Goal: Task Accomplishment & Management: Manage account settings

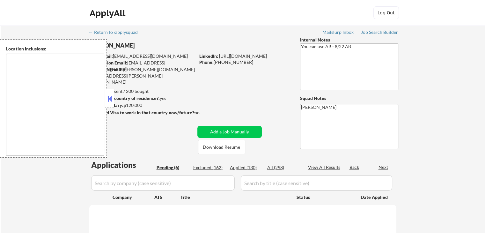
select select ""pending""
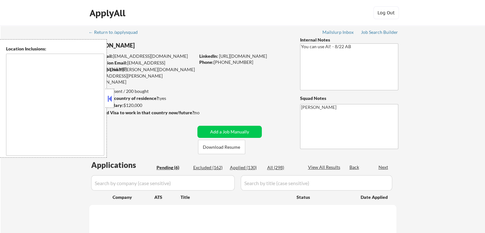
select select ""pending""
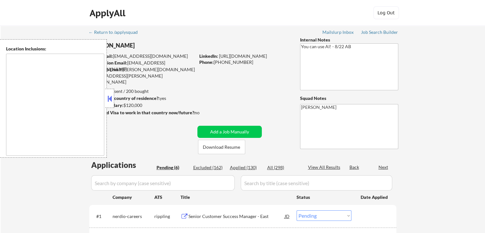
type textarea "[GEOGRAPHIC_DATA], [GEOGRAPHIC_DATA] [GEOGRAPHIC_DATA], [GEOGRAPHIC_DATA] [GEOG…"
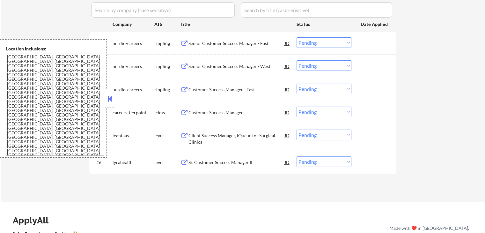
scroll to position [128, 0]
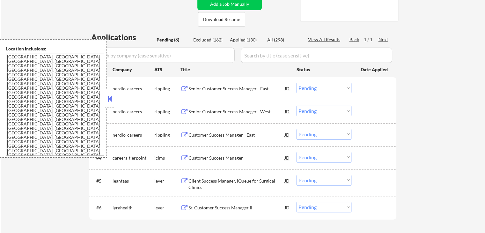
click at [55, 183] on div "← Return to /applysquad Mailslurp Inbox Job Search Builder [PERSON_NAME] User E…" at bounding box center [243, 72] width 484 height 349
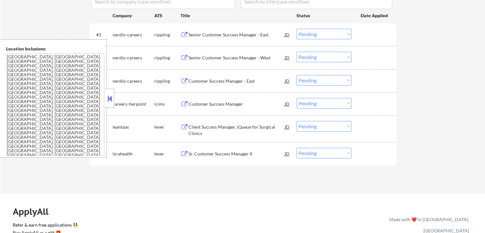
scroll to position [172, 0]
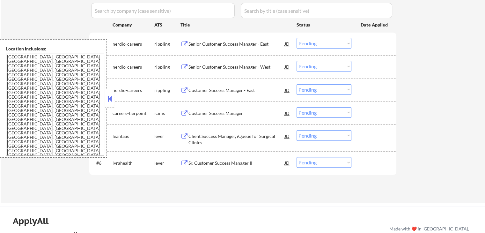
click at [185, 41] on button at bounding box center [185, 44] width 8 height 6
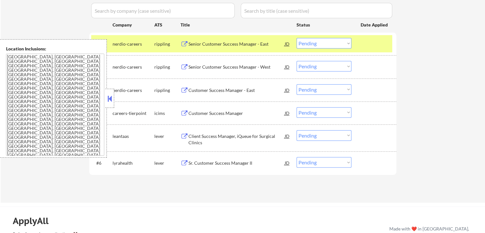
click at [185, 42] on button at bounding box center [185, 44] width 8 height 6
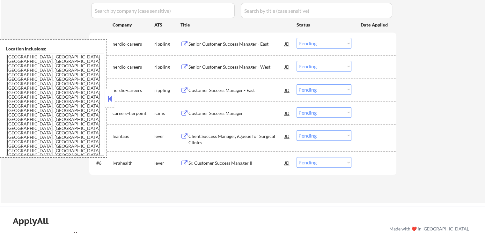
click at [182, 67] on button at bounding box center [185, 67] width 8 height 6
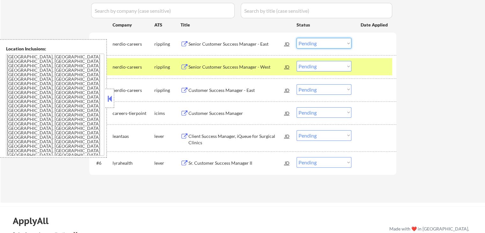
click at [314, 43] on select "Choose an option... Pending Applied Excluded (Questions) Excluded (Expired) Exc…" at bounding box center [324, 43] width 55 height 11
click at [297, 38] on select "Choose an option... Pending Applied Excluded (Questions) Excluded (Expired) Exc…" at bounding box center [324, 43] width 55 height 11
select select ""pending""
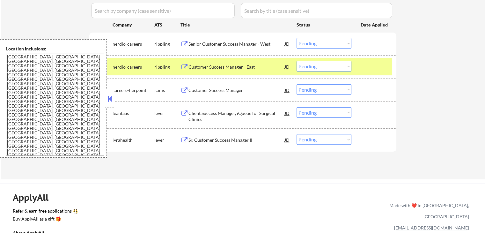
drag, startPoint x: 217, startPoint y: 174, endPoint x: 325, endPoint y: 47, distance: 166.8
click at [218, 174] on div "← Return to /applysquad Mailslurp Inbox Job Search Builder [PERSON_NAME] User E…" at bounding box center [243, 13] width 318 height 321
click at [186, 112] on button at bounding box center [185, 113] width 8 height 6
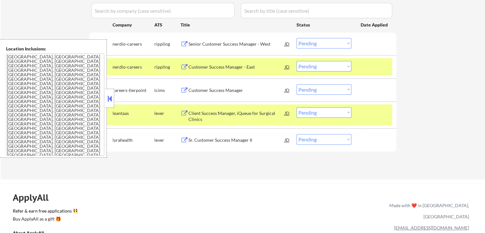
click at [184, 137] on button at bounding box center [185, 140] width 8 height 6
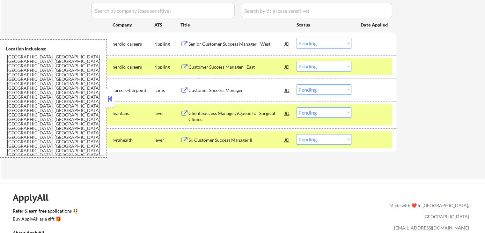
drag, startPoint x: 322, startPoint y: 111, endPoint x: 322, endPoint y: 116, distance: 5.4
click at [322, 113] on select "Choose an option... Pending Applied Excluded (Questions) Excluded (Expired) Exc…" at bounding box center [324, 112] width 55 height 11
click at [297, 107] on select "Choose an option... Pending Applied Excluded (Questions) Excluded (Expired) Exc…" at bounding box center [324, 112] width 55 height 11
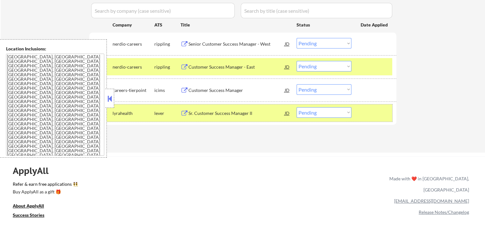
click at [319, 114] on select "Choose an option... Pending Applied Excluded (Questions) Excluded (Expired) Exc…" at bounding box center [324, 112] width 55 height 11
select select ""applied""
click at [297, 107] on select "Choose an option... Pending Applied Excluded (Questions) Excluded (Expired) Exc…" at bounding box center [324, 112] width 55 height 11
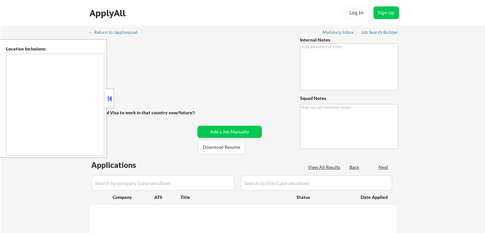
type textarea "You can use AI! - 8/22 AB"
type textarea "[PERSON_NAME]"
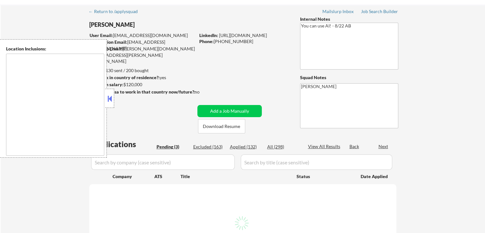
scroll to position [32, 0]
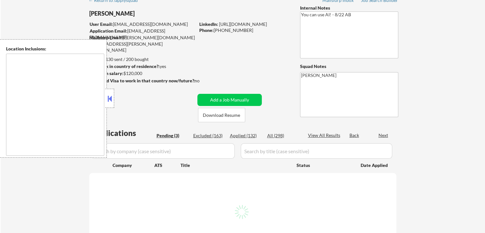
select select ""pending""
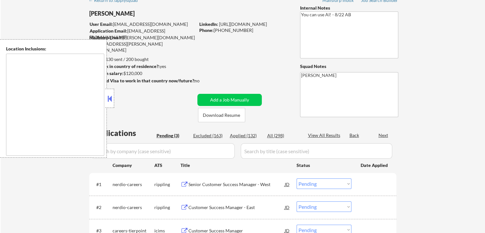
type textarea "[GEOGRAPHIC_DATA], [GEOGRAPHIC_DATA] [GEOGRAPHIC_DATA], [GEOGRAPHIC_DATA] [GEOG…"
